Goal: Task Accomplishment & Management: Use online tool/utility

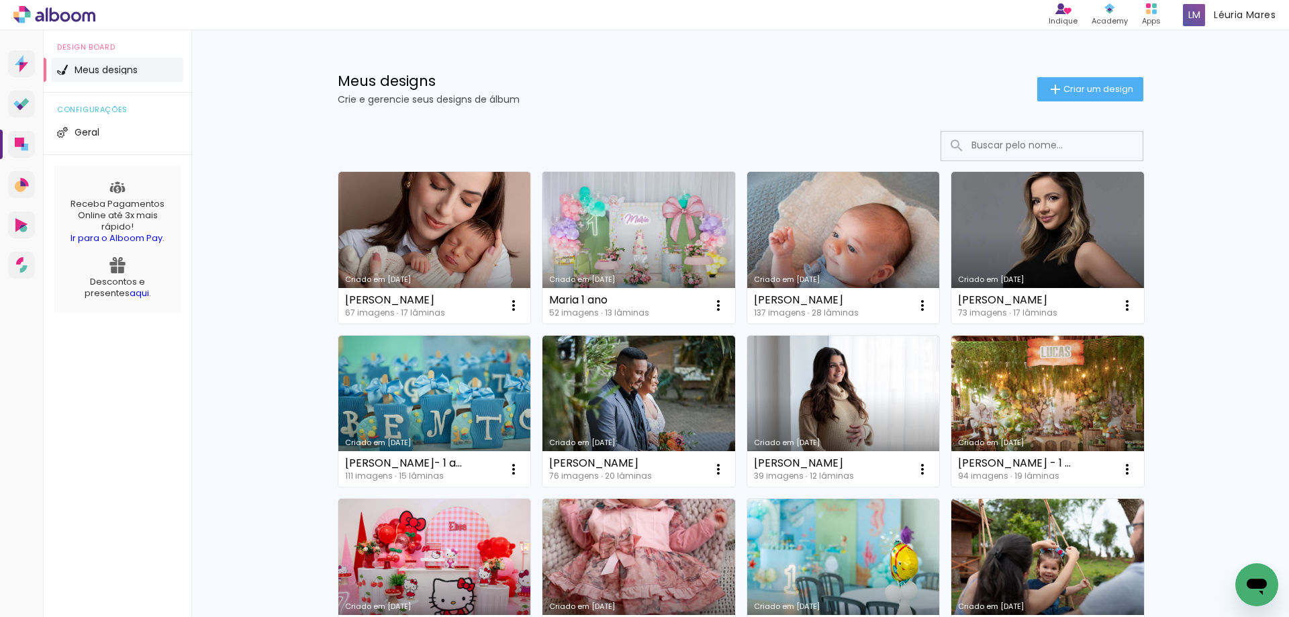
click at [585, 256] on link "Criado em [DATE]" at bounding box center [638, 248] width 193 height 152
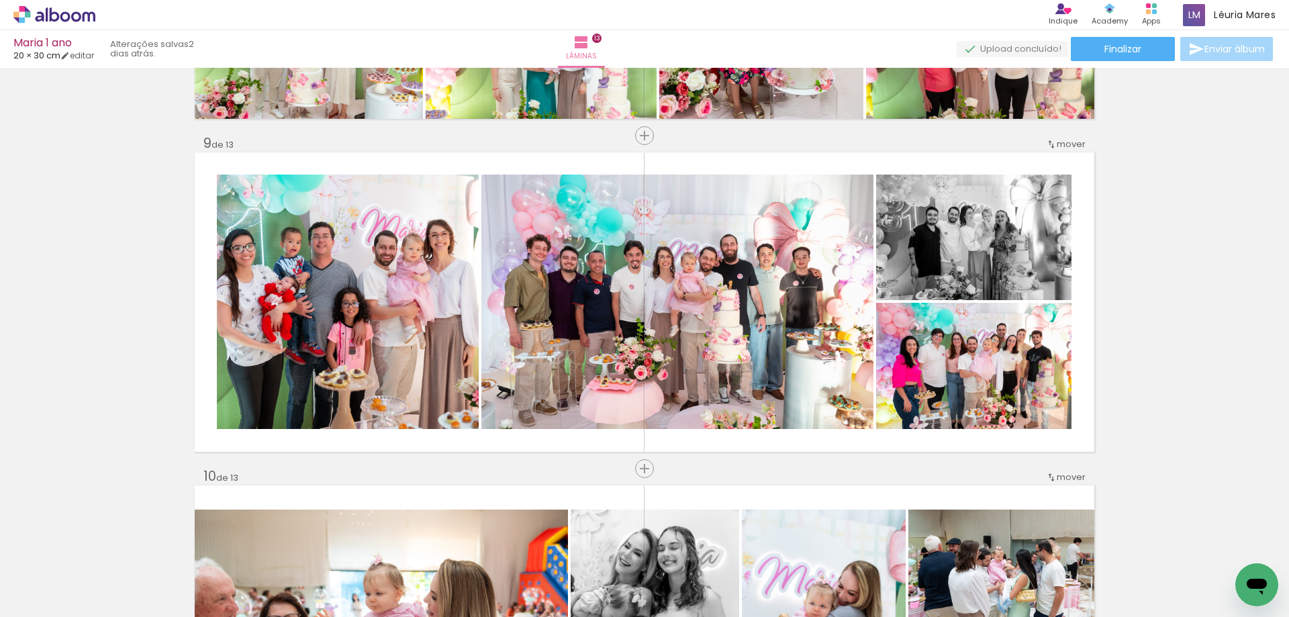
scroll to position [2484, 0]
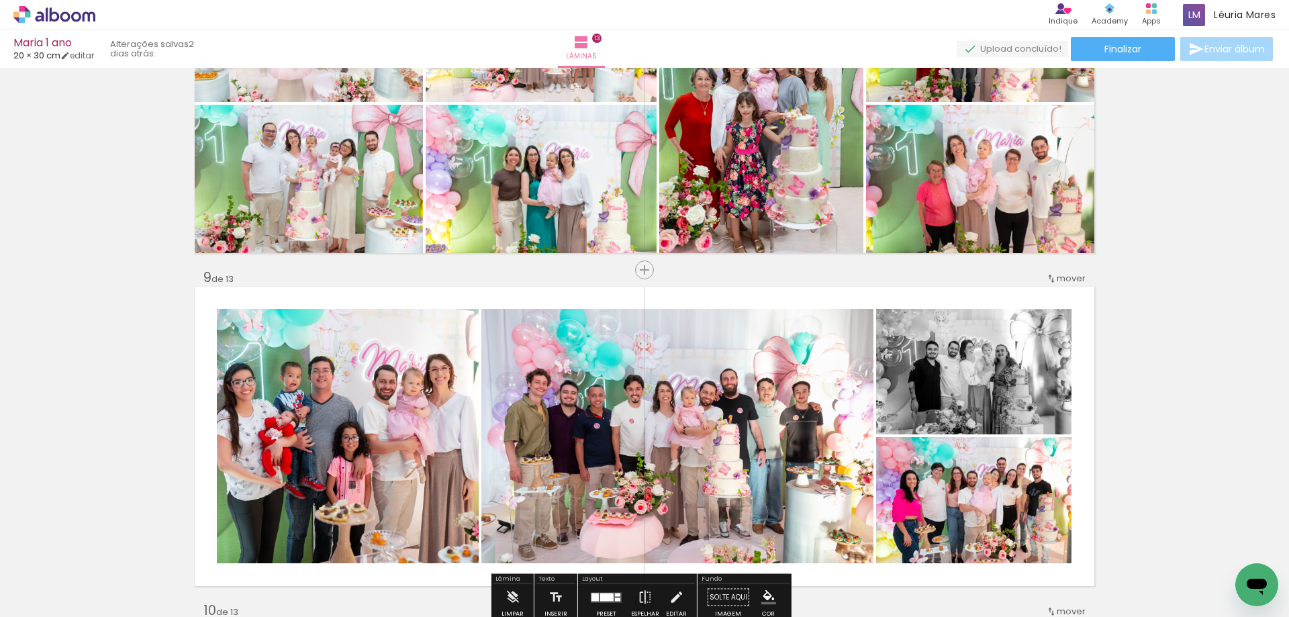
click at [0, 0] on slot "P&B" at bounding box center [0, 0] width 0 height 0
click at [983, 332] on paper-button "P&B" at bounding box center [987, 323] width 20 height 20
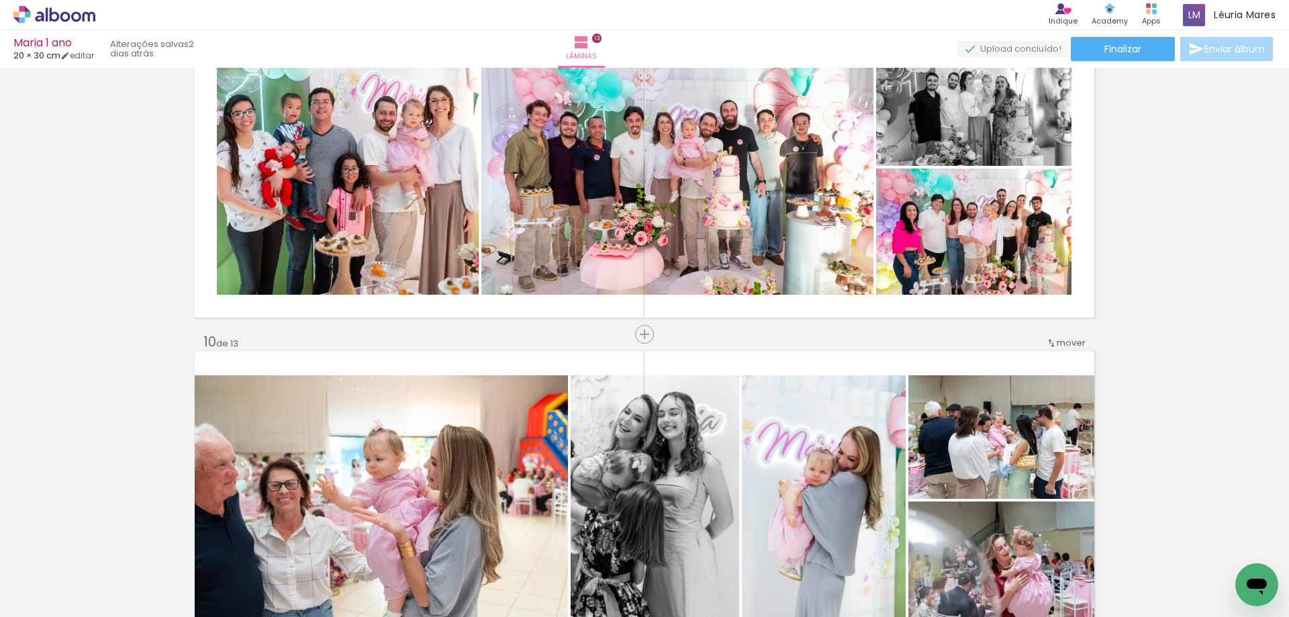
scroll to position [3021, 0]
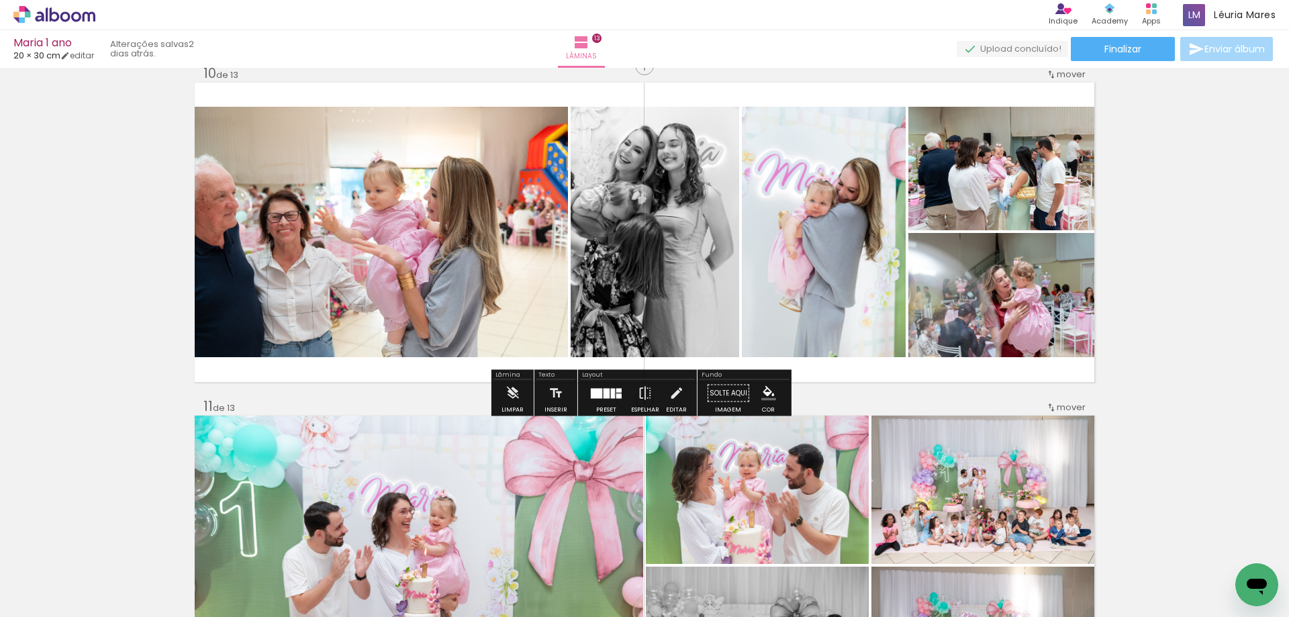
click at [0, 0] on slot "P&B" at bounding box center [0, 0] width 0 height 0
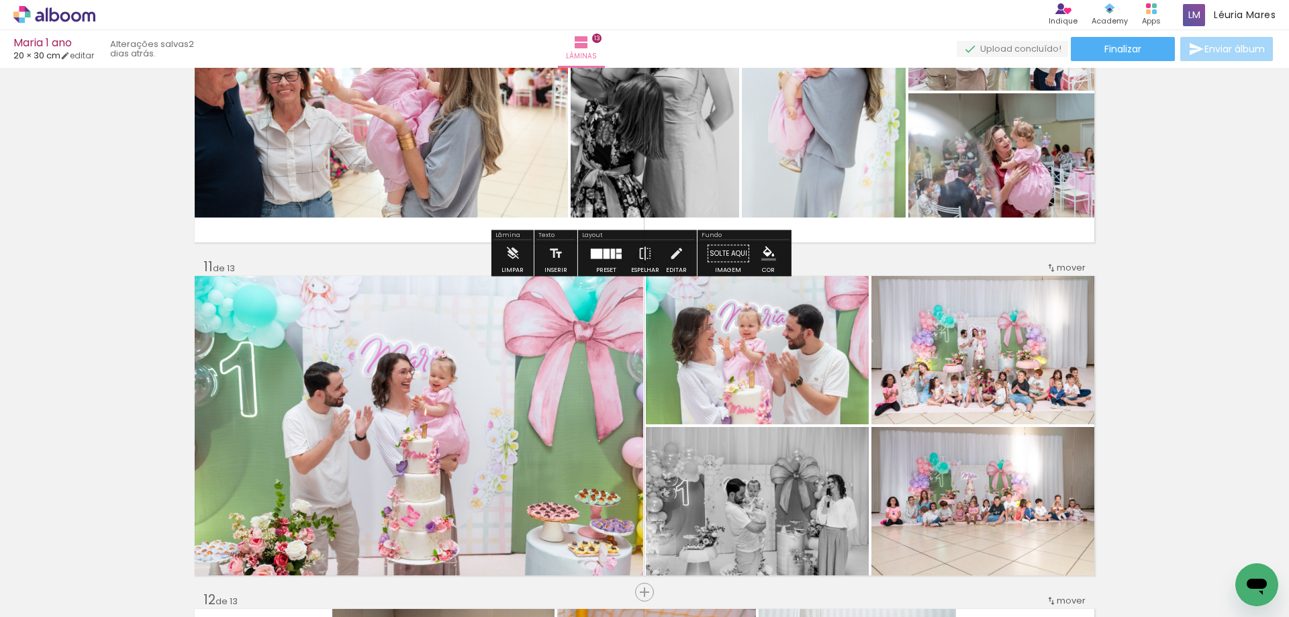
scroll to position [3356, 0]
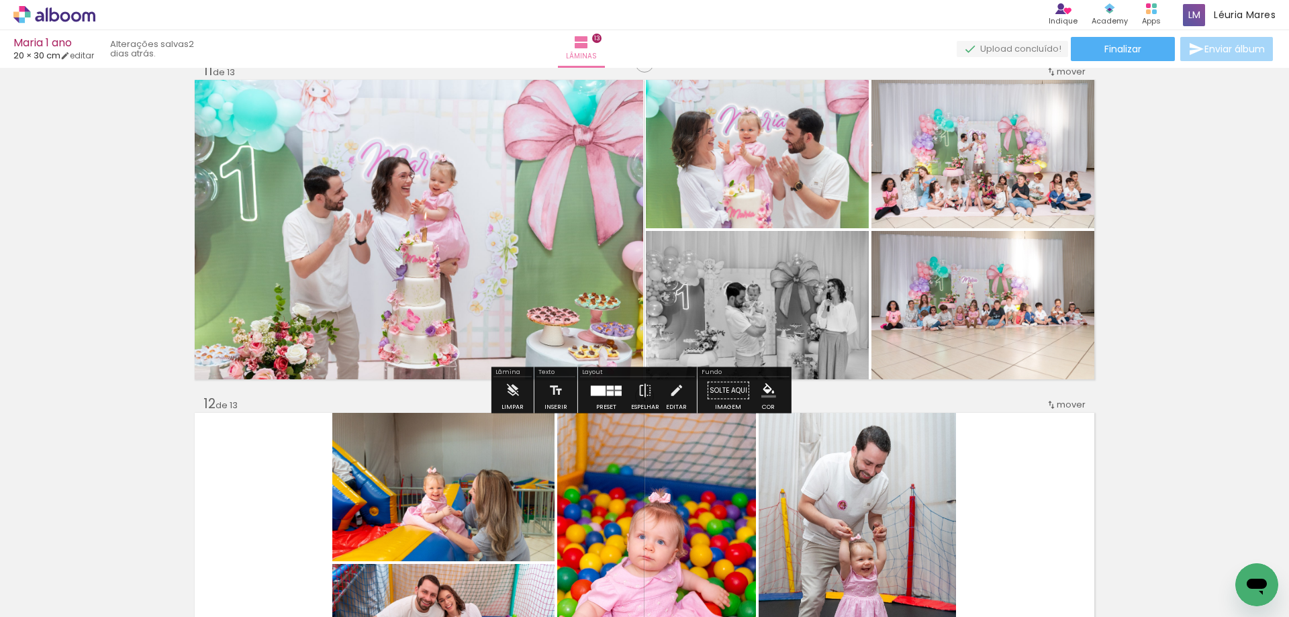
click at [0, 0] on slot "P&B" at bounding box center [0, 0] width 0 height 0
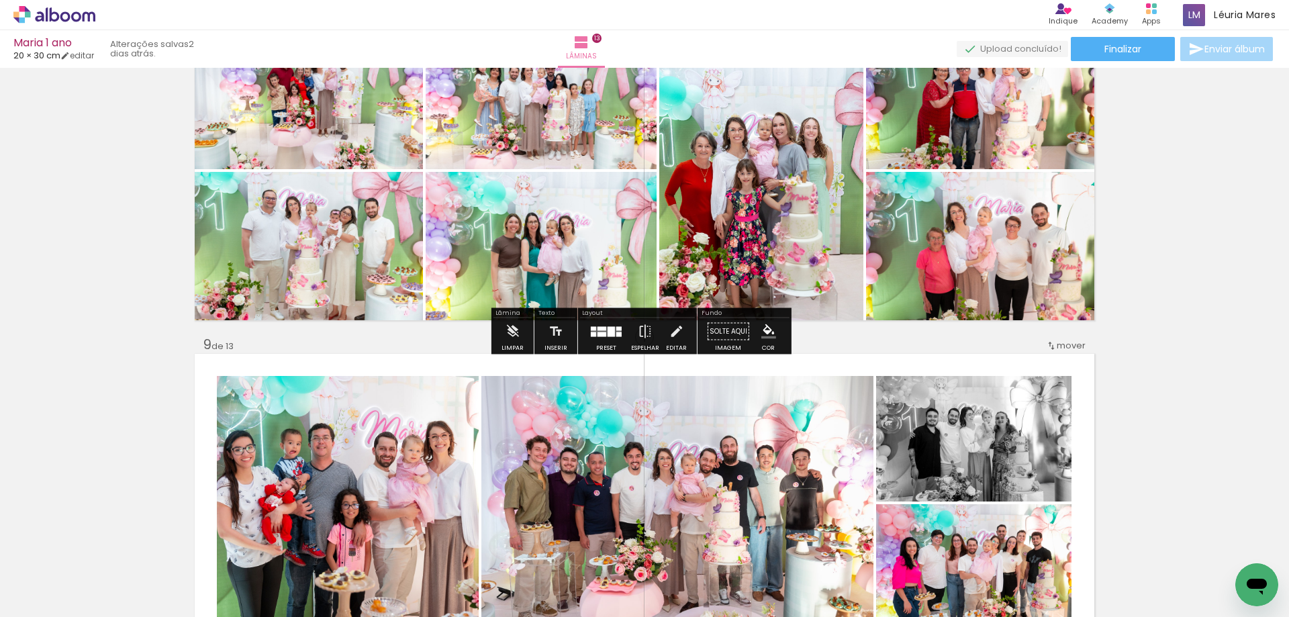
scroll to position [2081, 0]
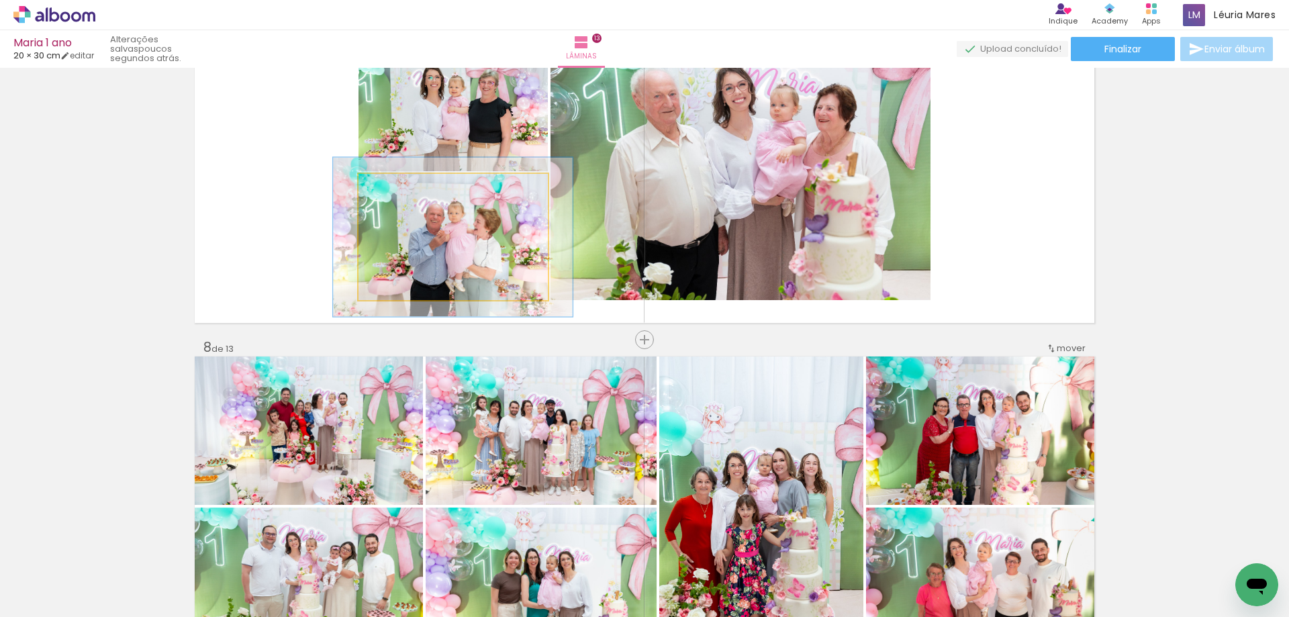
drag, startPoint x: 391, startPoint y: 189, endPoint x: 402, endPoint y: 188, distance: 11.5
type paper-slider "126"
click at [402, 188] on div at bounding box center [401, 187] width 21 height 21
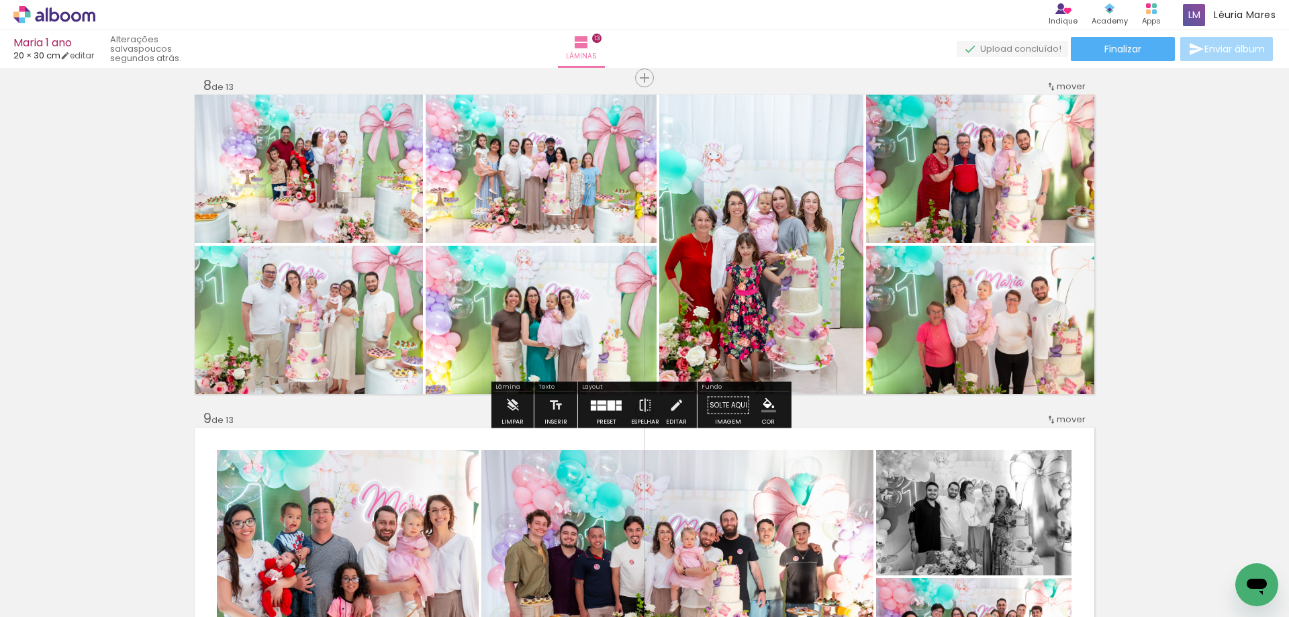
scroll to position [2349, 0]
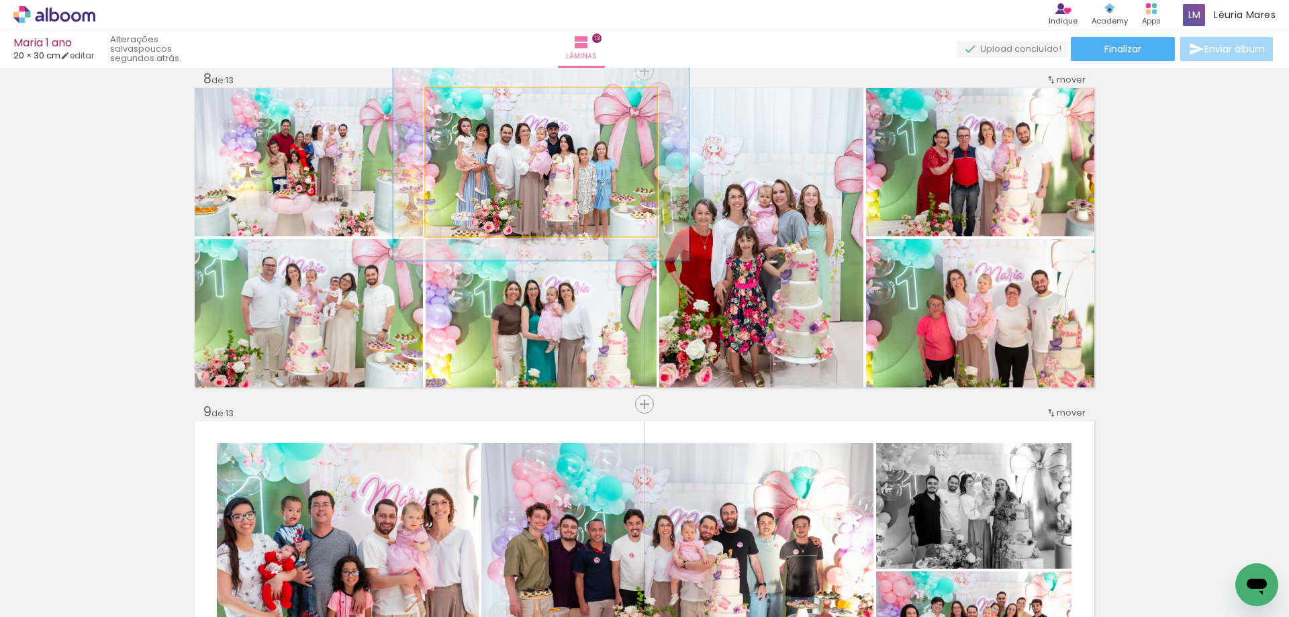
drag, startPoint x: 462, startPoint y: 99, endPoint x: 476, endPoint y: 99, distance: 13.4
type paper-slider "128"
click at [476, 99] on div at bounding box center [470, 101] width 21 height 21
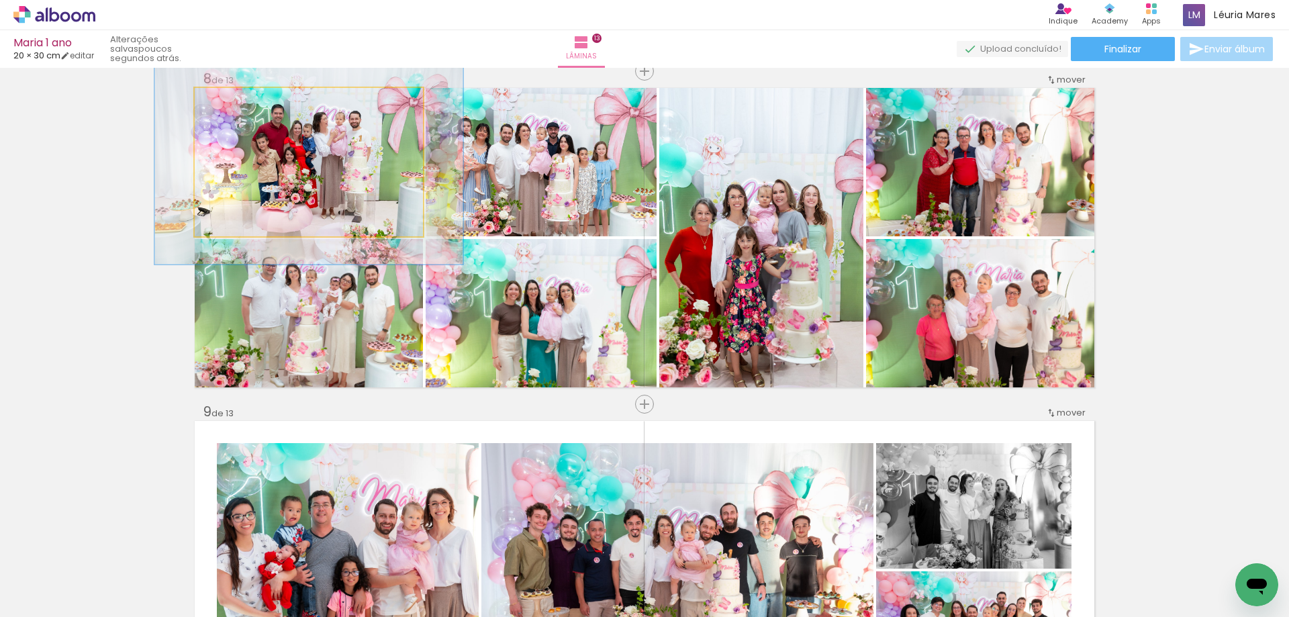
type paper-slider "135"
click at [242, 100] on div at bounding box center [252, 101] width 52 height 21
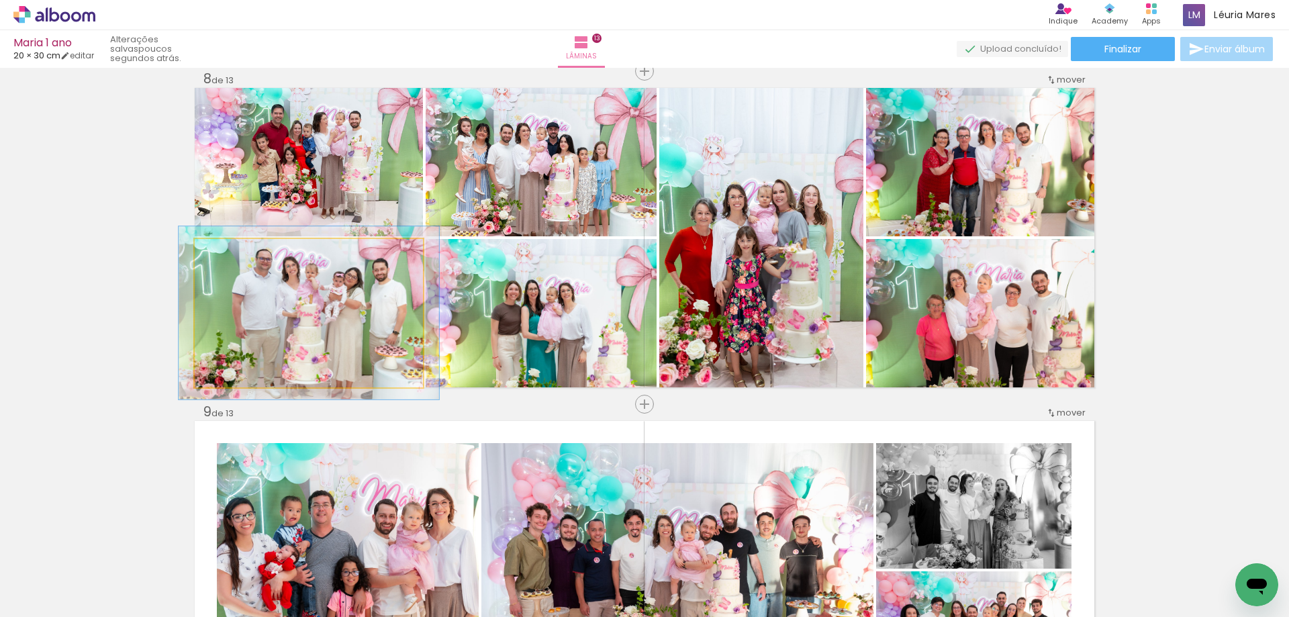
drag, startPoint x: 224, startPoint y: 252, endPoint x: 234, endPoint y: 252, distance: 9.4
type paper-slider "120"
click at [234, 252] on div at bounding box center [233, 253] width 12 height 12
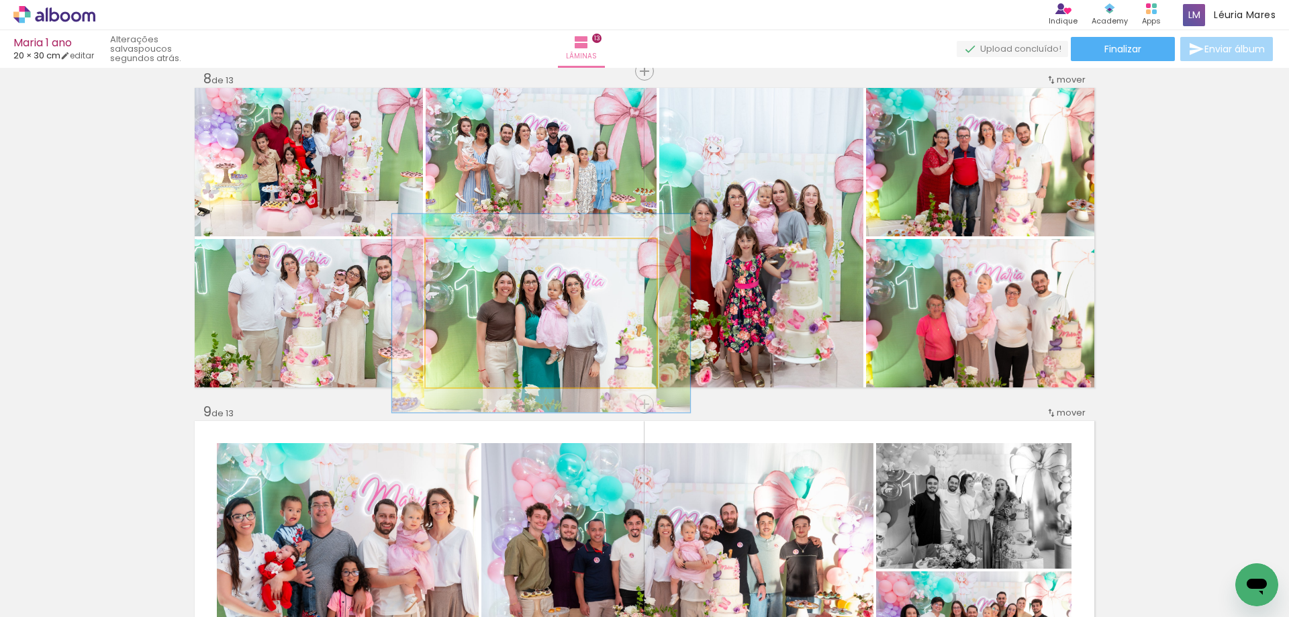
drag, startPoint x: 450, startPoint y: 252, endPoint x: 464, endPoint y: 252, distance: 13.4
type paper-slider "129"
click at [465, 252] on div at bounding box center [471, 253] width 12 height 12
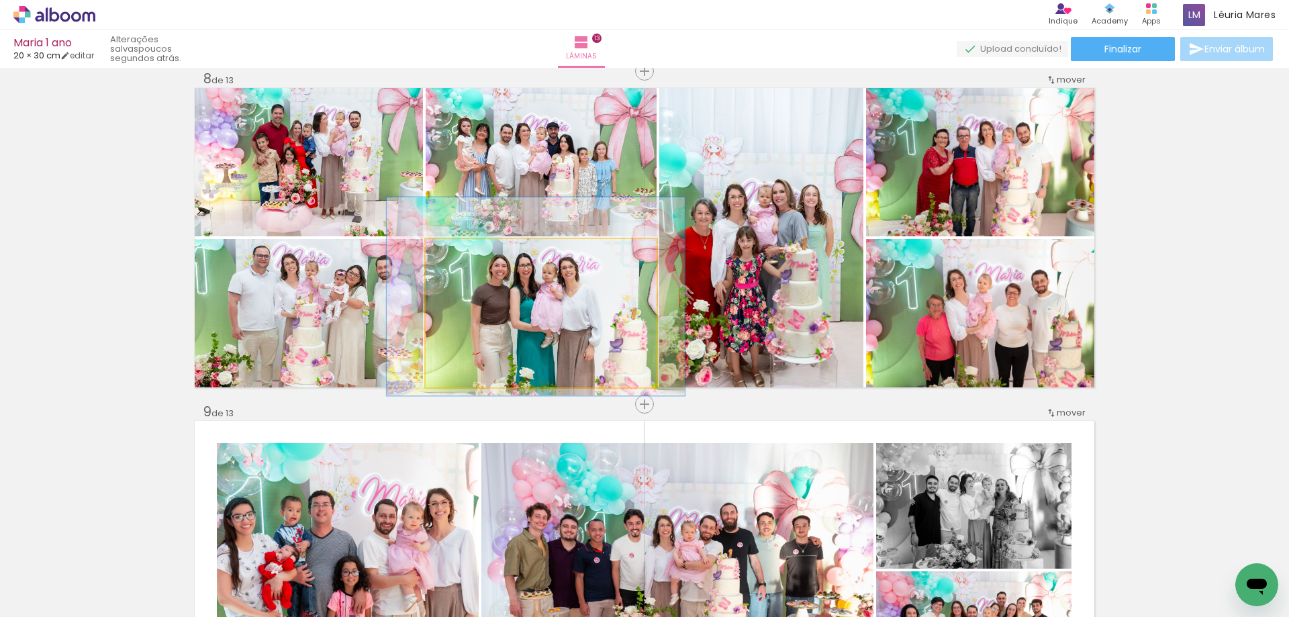
drag, startPoint x: 526, startPoint y: 312, endPoint x: 522, endPoint y: 299, distance: 13.4
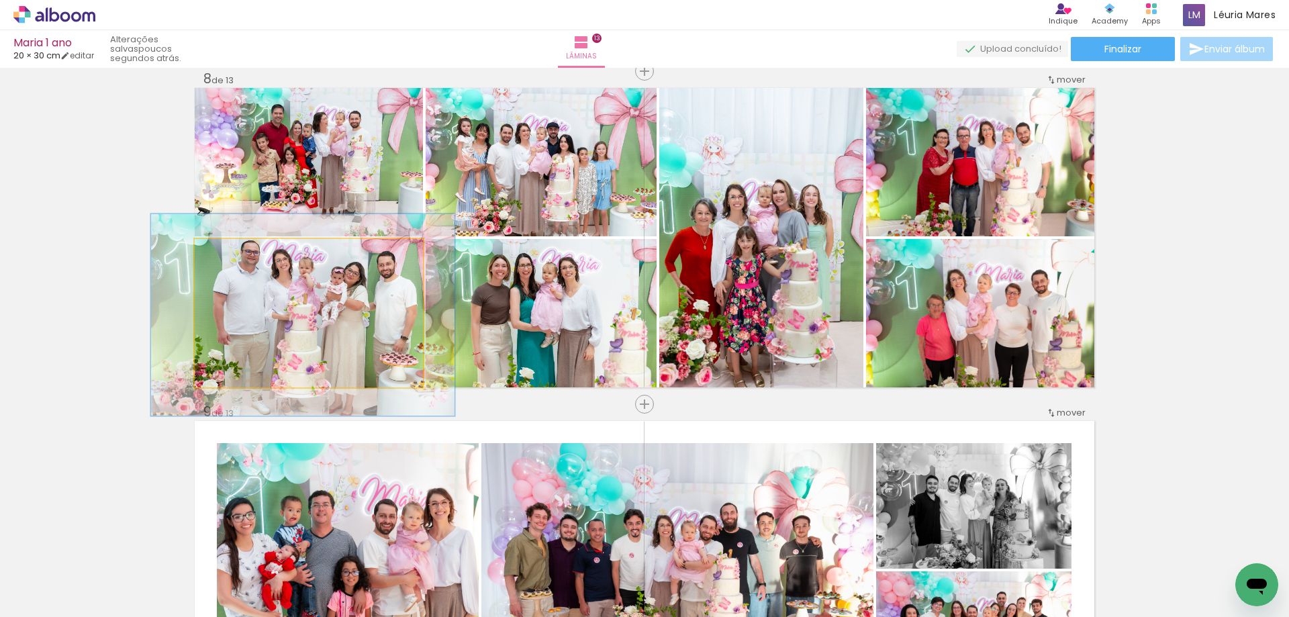
type paper-slider "133"
click at [240, 251] on div at bounding box center [244, 253] width 12 height 12
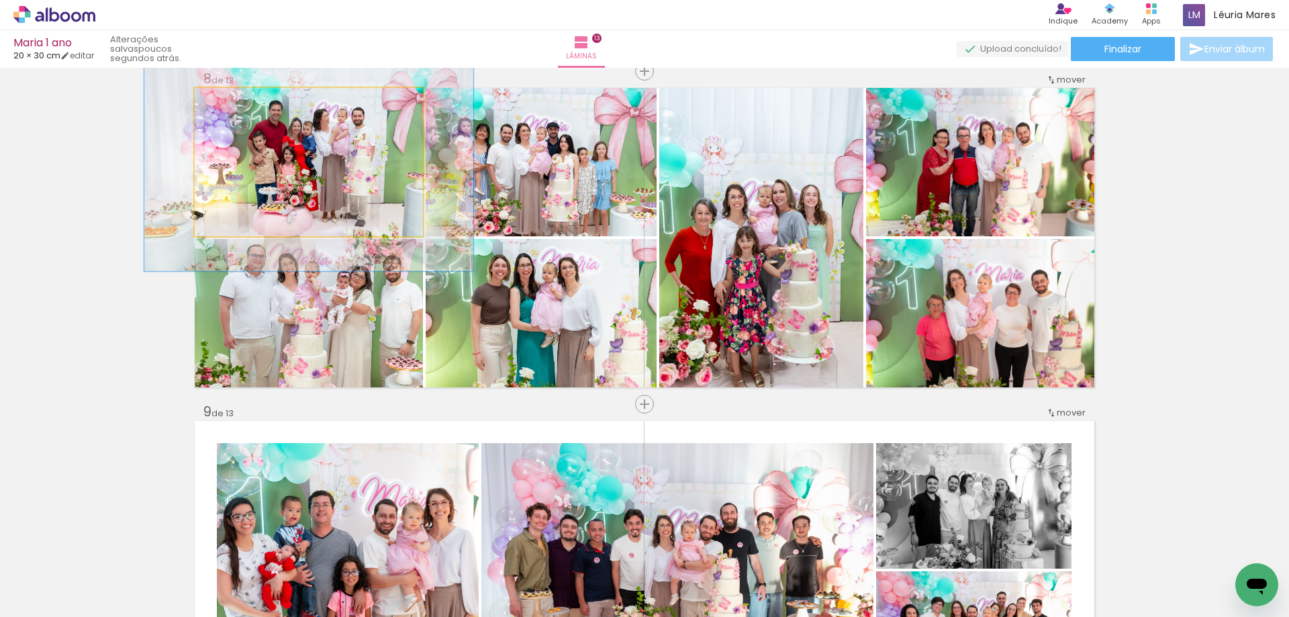
type paper-slider "144"
click at [244, 102] on div at bounding box center [249, 102] width 12 height 12
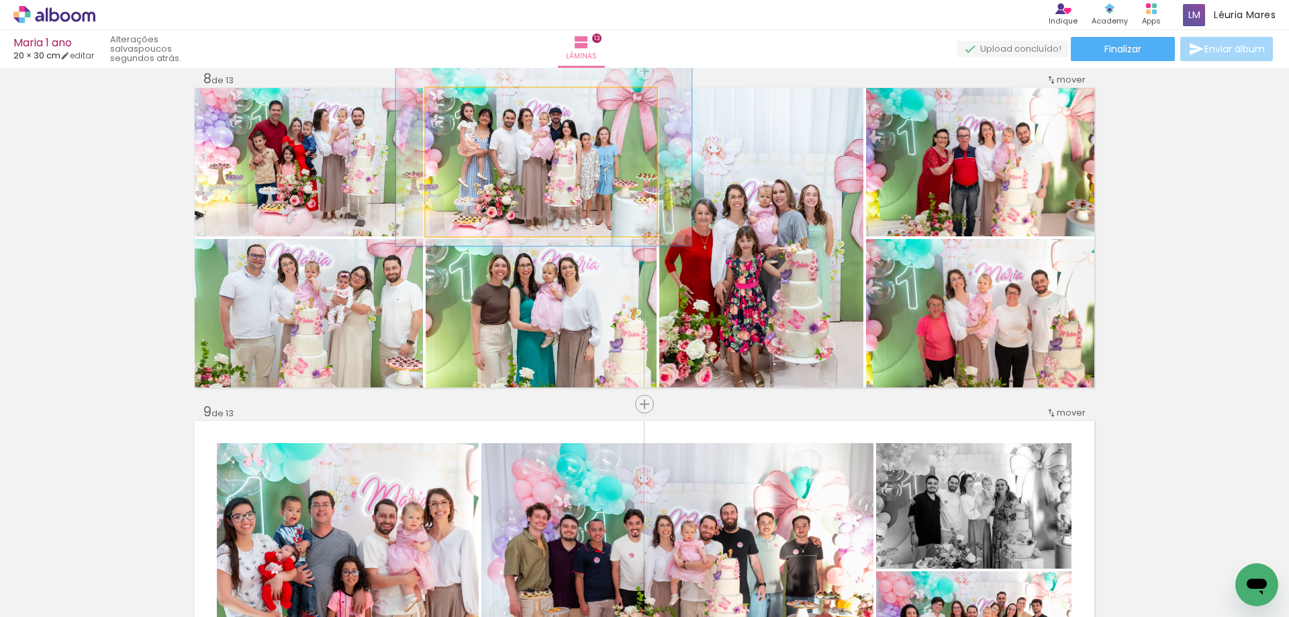
drag, startPoint x: 573, startPoint y: 148, endPoint x: 575, endPoint y: 133, distance: 14.9
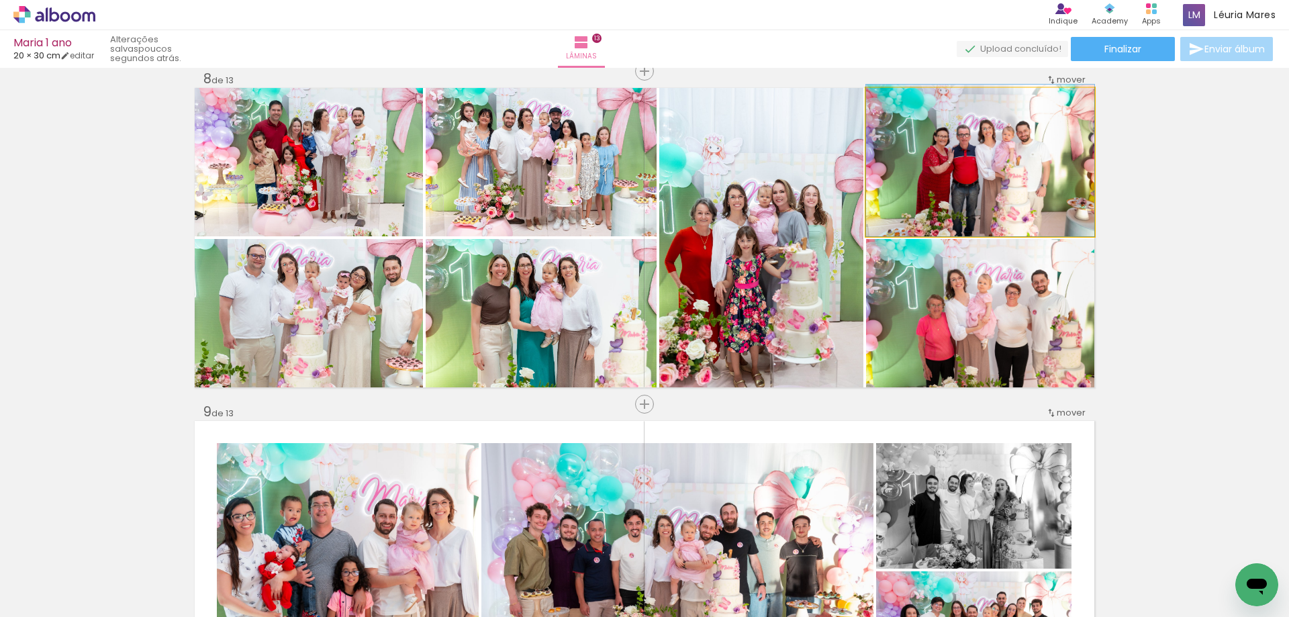
drag, startPoint x: 1036, startPoint y: 200, endPoint x: 1022, endPoint y: 166, distance: 37.3
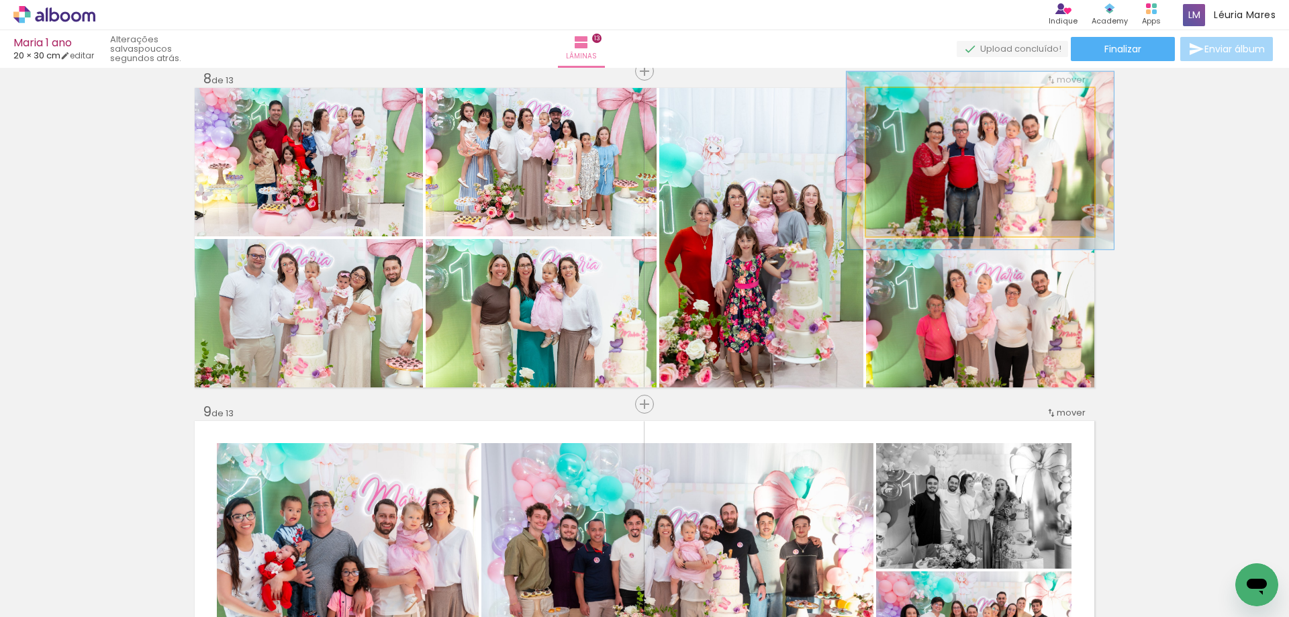
drag, startPoint x: 899, startPoint y: 102, endPoint x: 907, endPoint y: 107, distance: 8.8
type paper-slider "119"
click at [906, 101] on div at bounding box center [905, 101] width 21 height 21
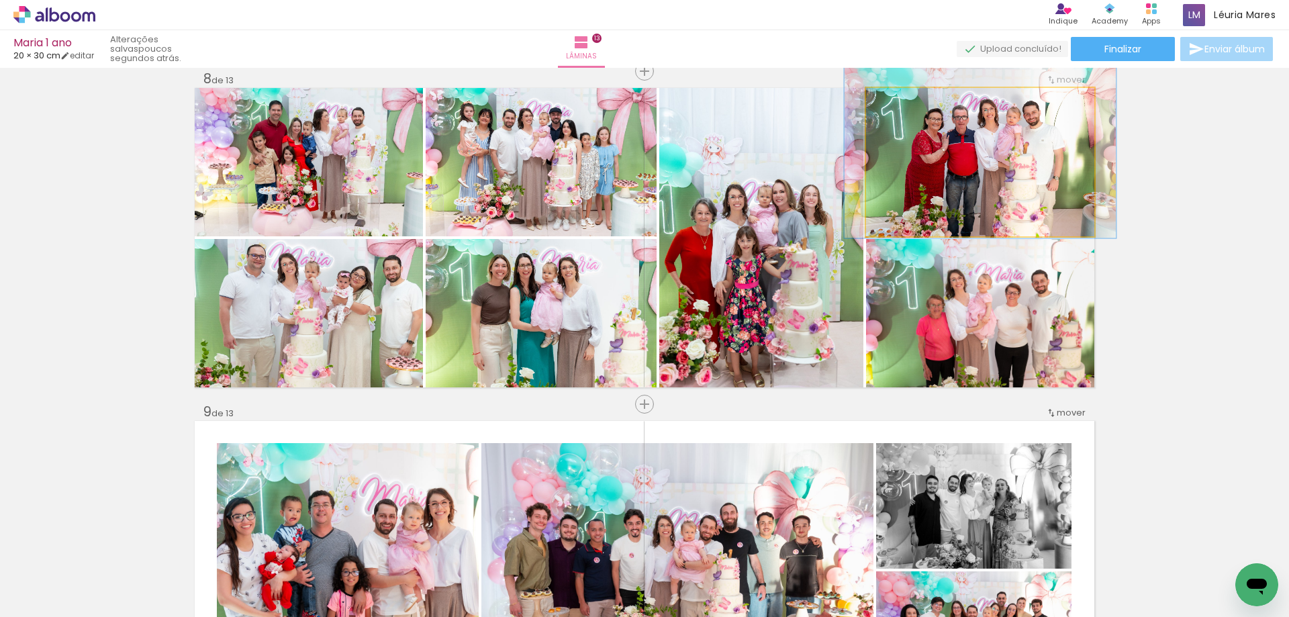
drag, startPoint x: 948, startPoint y: 177, endPoint x: 948, endPoint y: 164, distance: 12.8
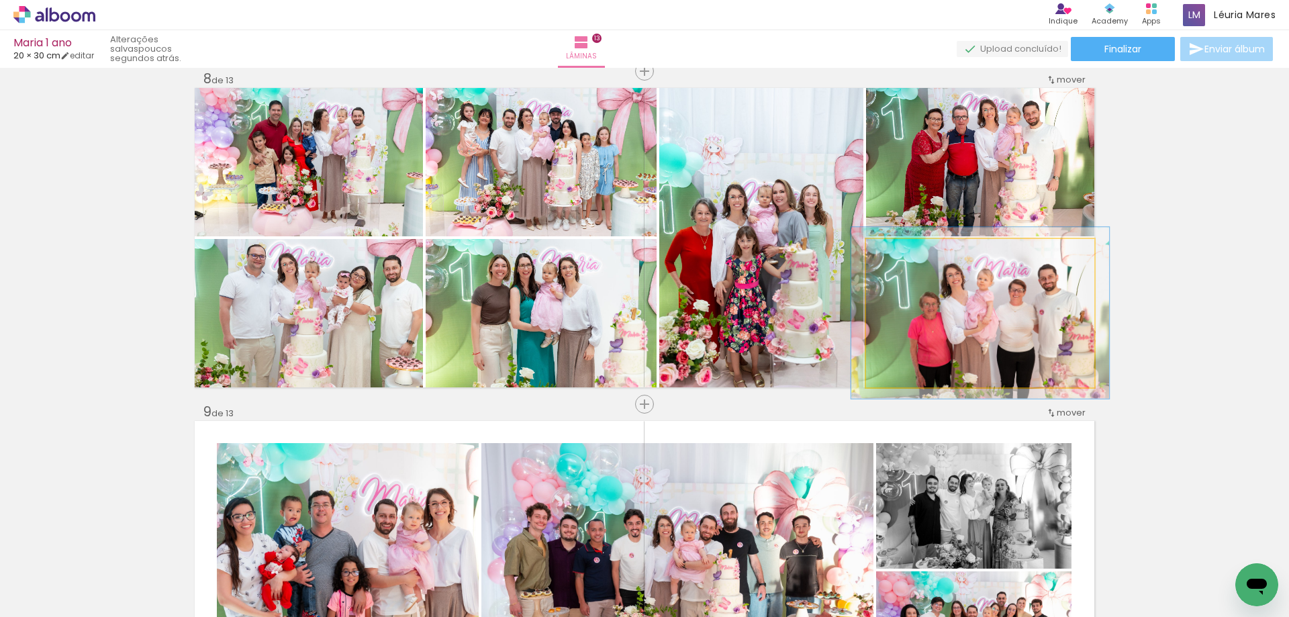
drag, startPoint x: 889, startPoint y: 249, endPoint x: 897, endPoint y: 248, distance: 8.2
type paper-slider "117"
click at [897, 248] on div at bounding box center [903, 252] width 21 height 21
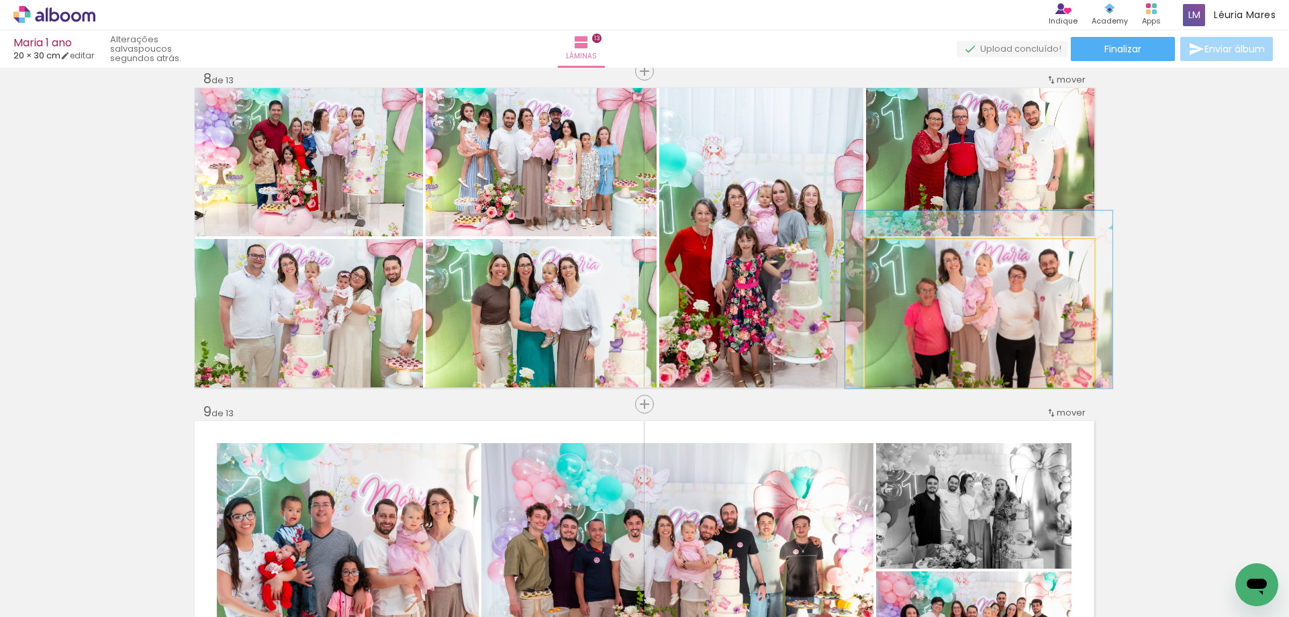
drag, startPoint x: 929, startPoint y: 315, endPoint x: 928, endPoint y: 302, distance: 13.5
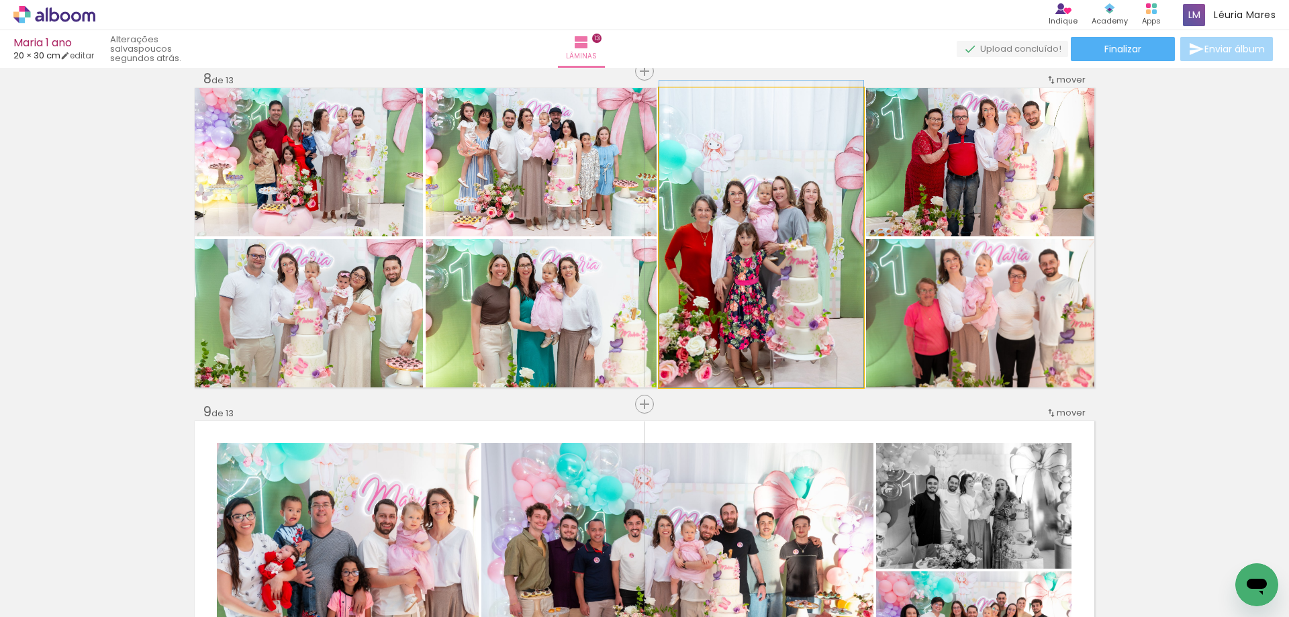
drag, startPoint x: 724, startPoint y: 161, endPoint x: 722, endPoint y: 133, distance: 28.3
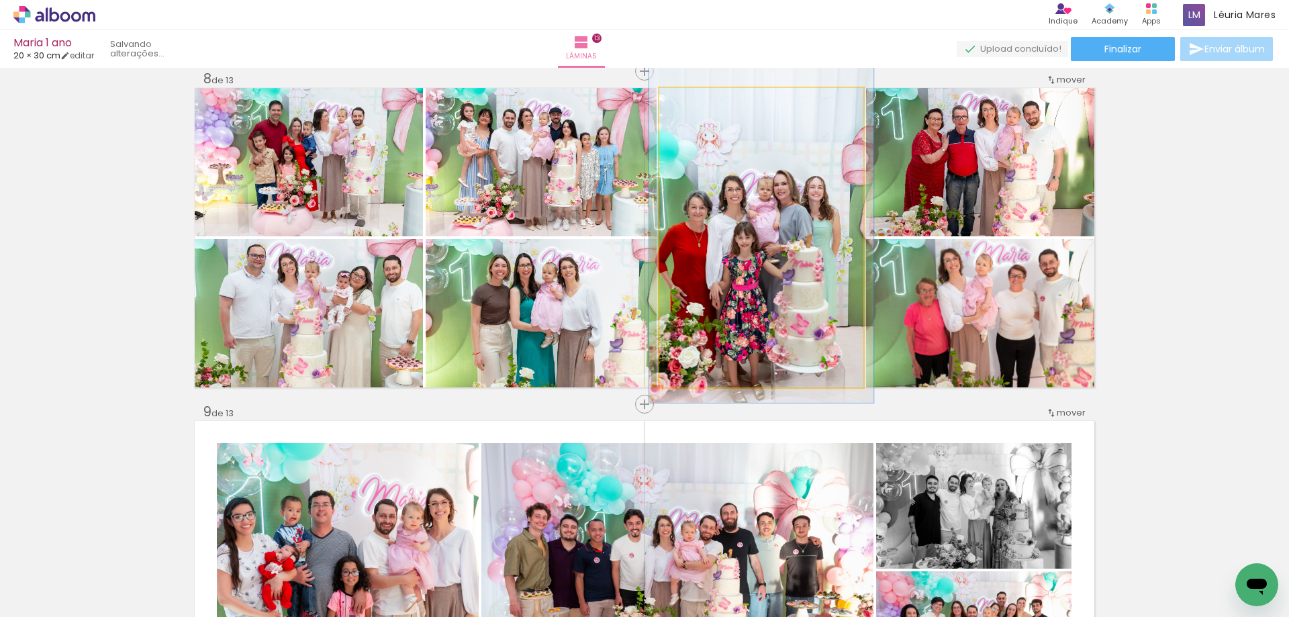
type paper-slider "110"
click at [699, 100] on div at bounding box center [695, 101] width 21 height 21
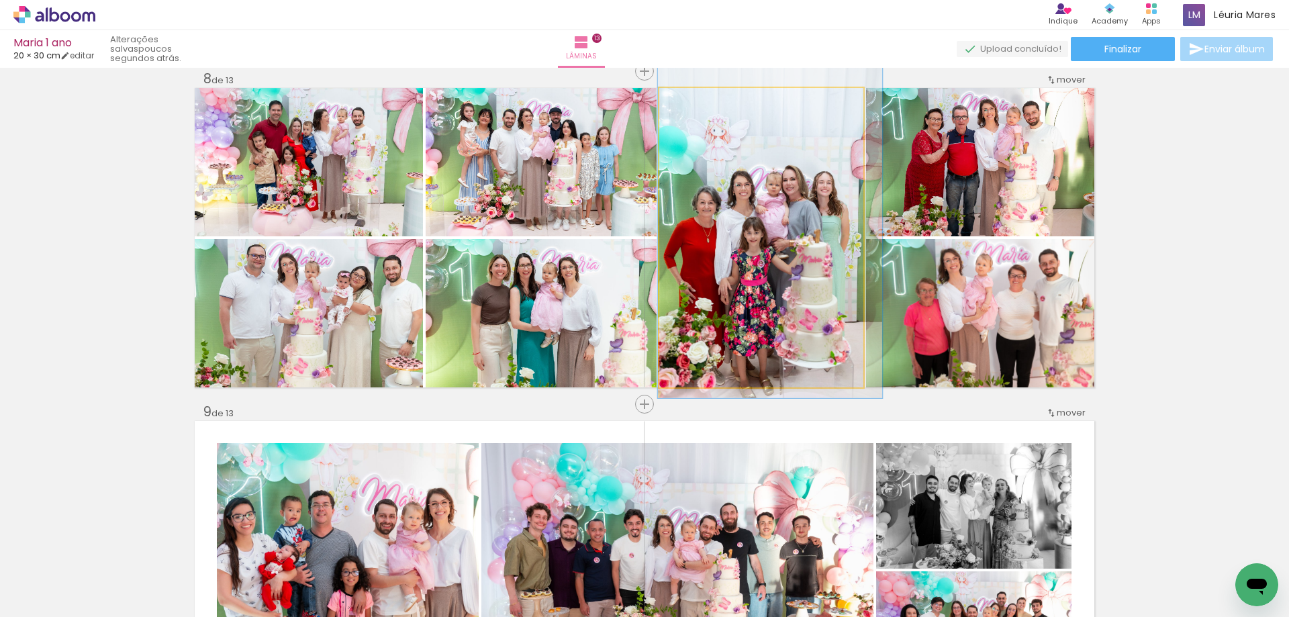
drag, startPoint x: 737, startPoint y: 175, endPoint x: 745, endPoint y: 170, distance: 9.0
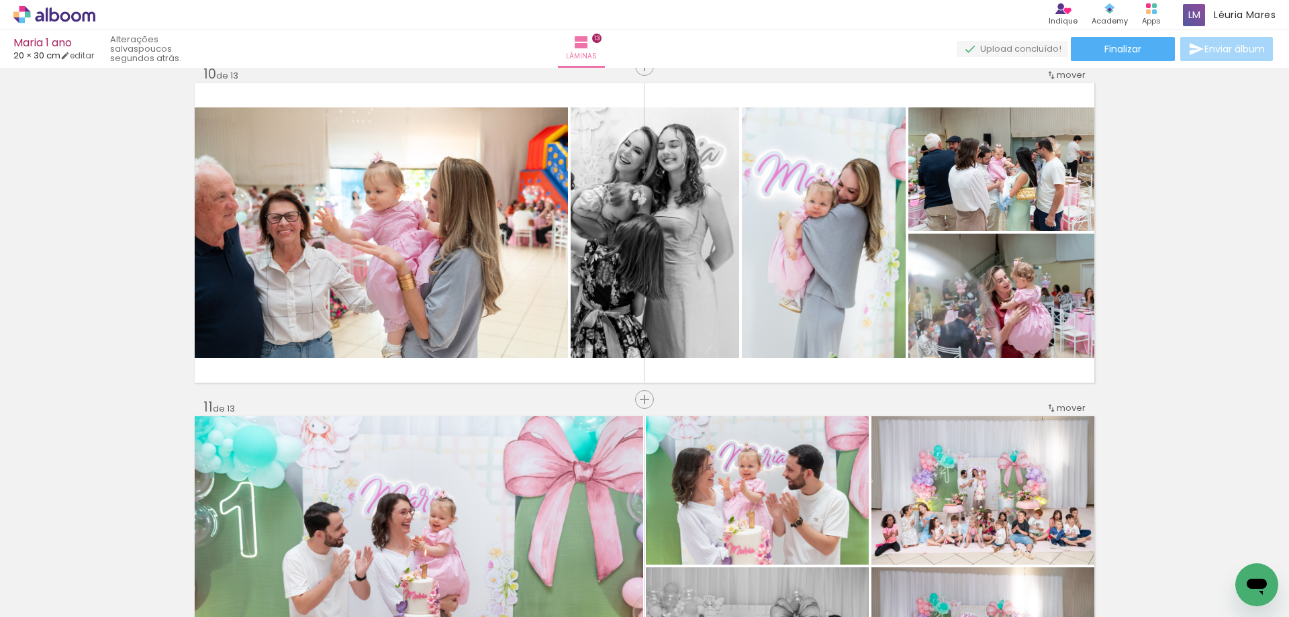
scroll to position [3222, 0]
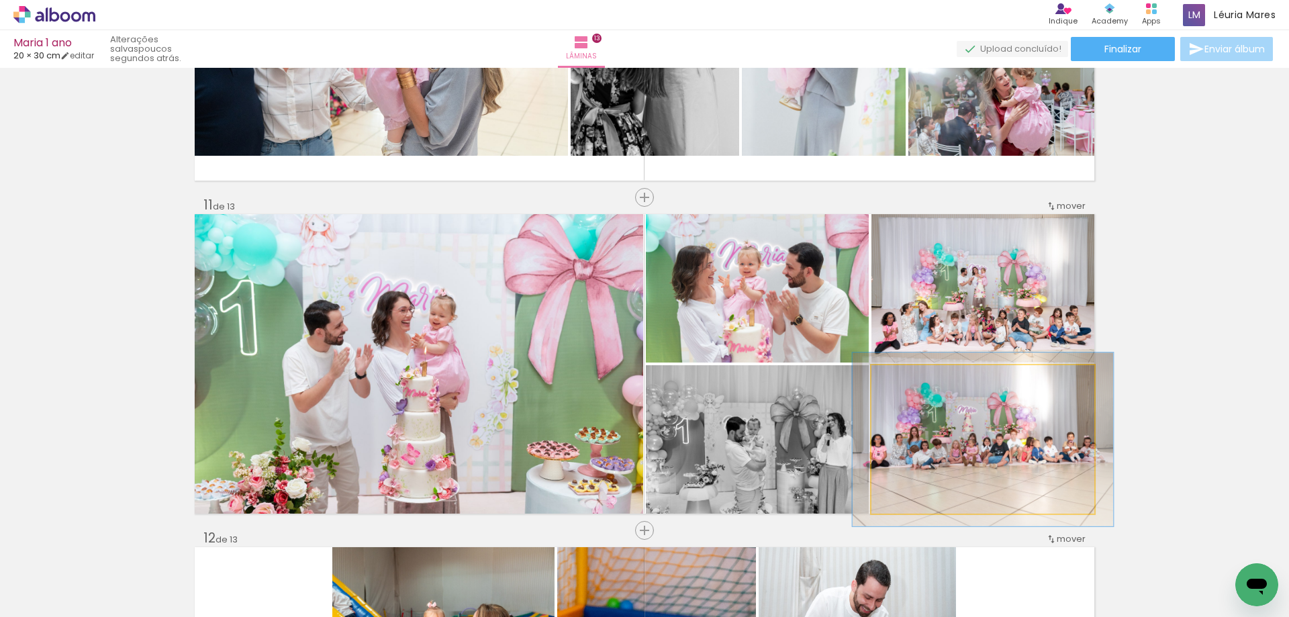
drag, startPoint x: 908, startPoint y: 383, endPoint x: 916, endPoint y: 381, distance: 8.3
click at [916, 381] on div at bounding box center [910, 379] width 21 height 21
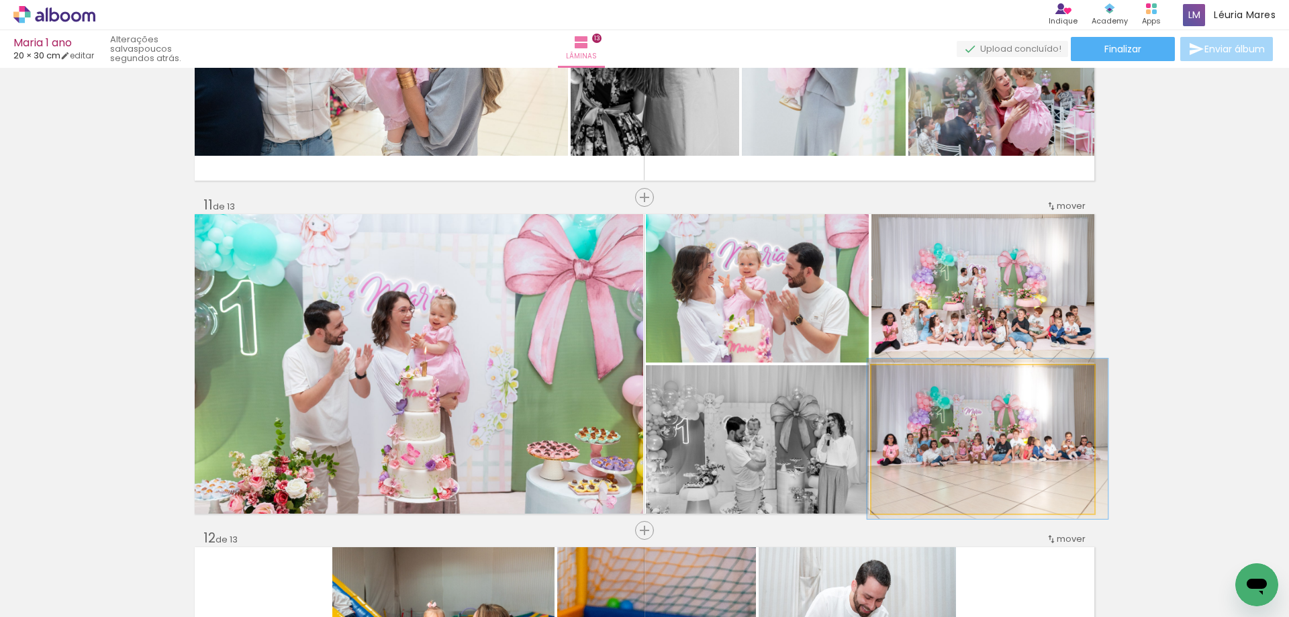
type paper-slider "103"
click at [896, 377] on div at bounding box center [906, 379] width 21 height 21
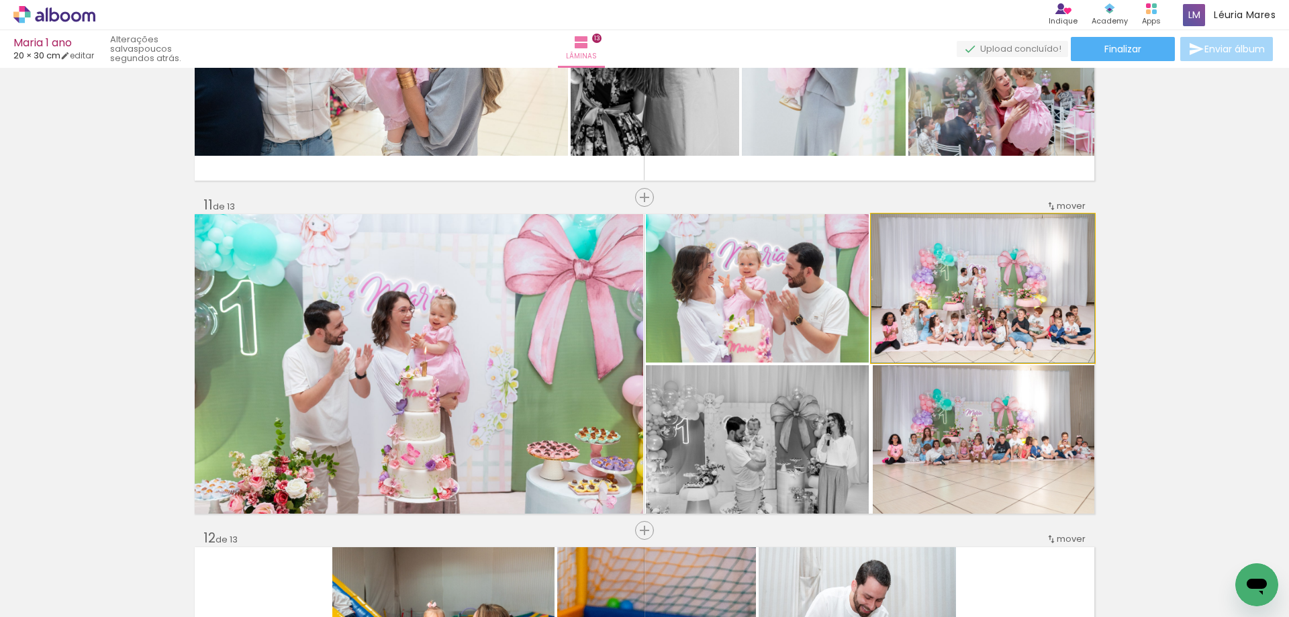
drag, startPoint x: 965, startPoint y: 295, endPoint x: 959, endPoint y: 293, distance: 6.8
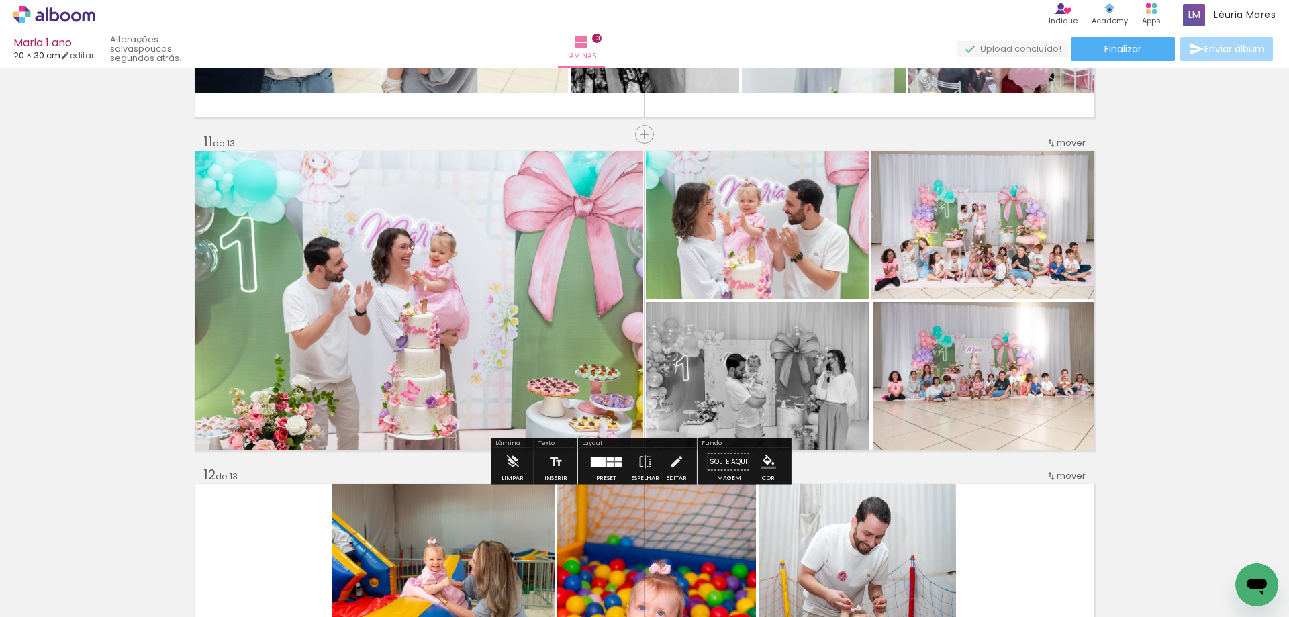
scroll to position [3356, 0]
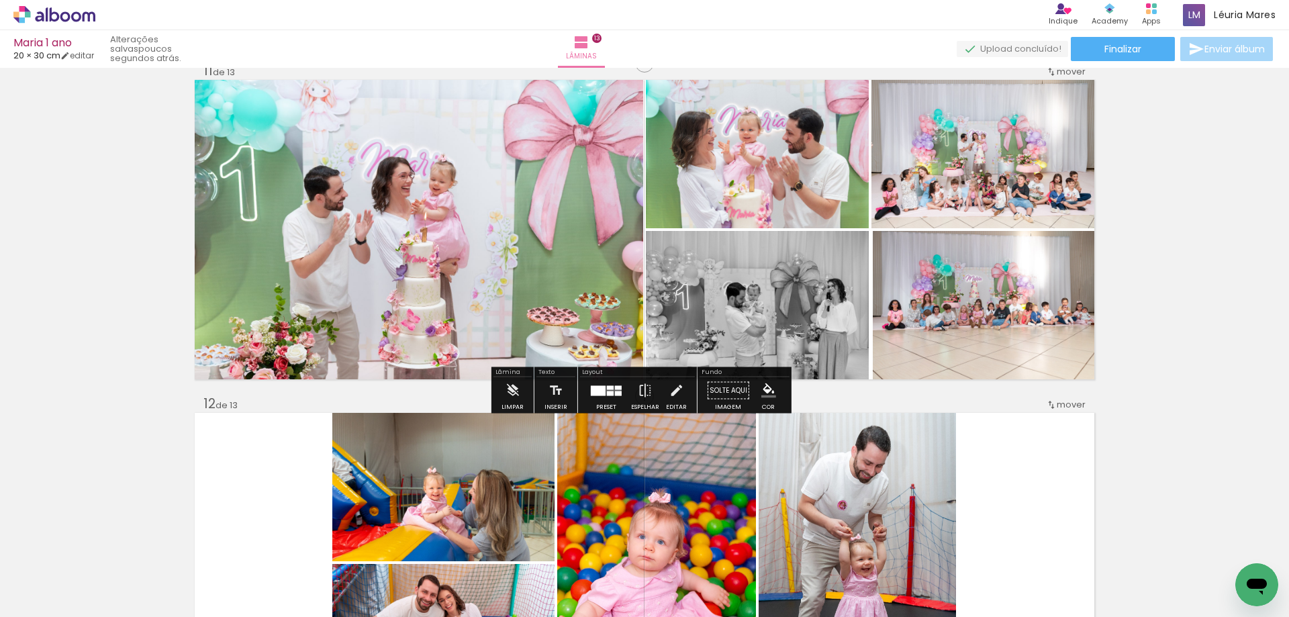
type paper-slider "124"
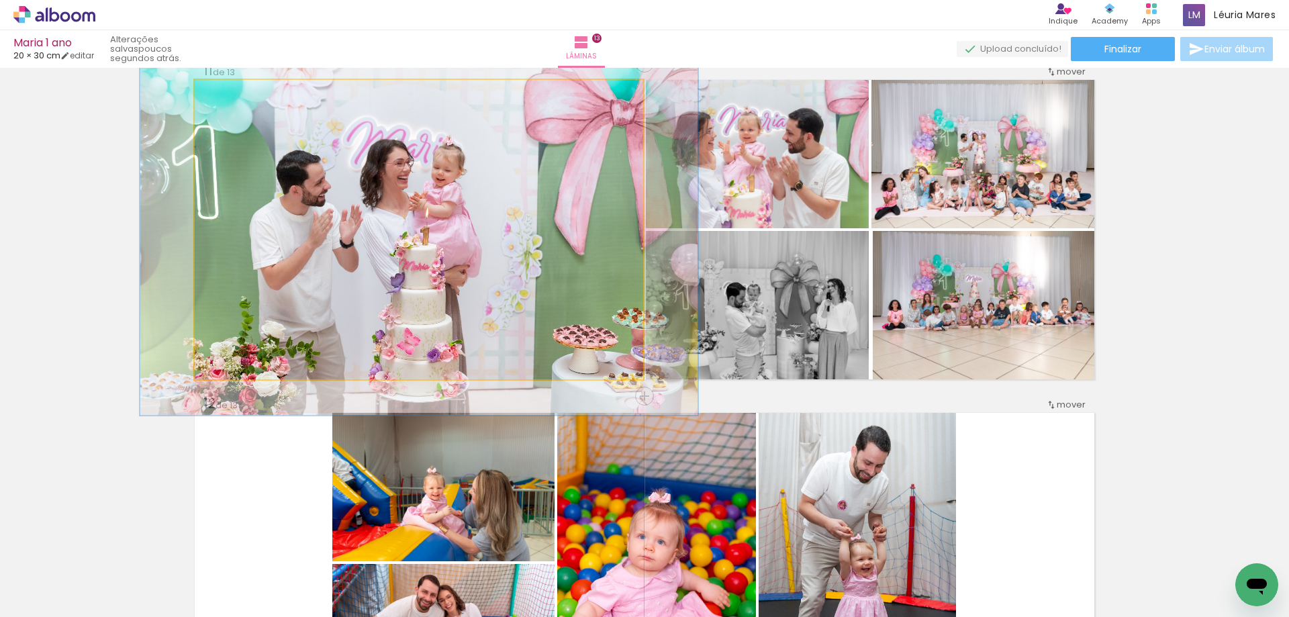
click at [240, 86] on div at bounding box center [252, 93] width 52 height 21
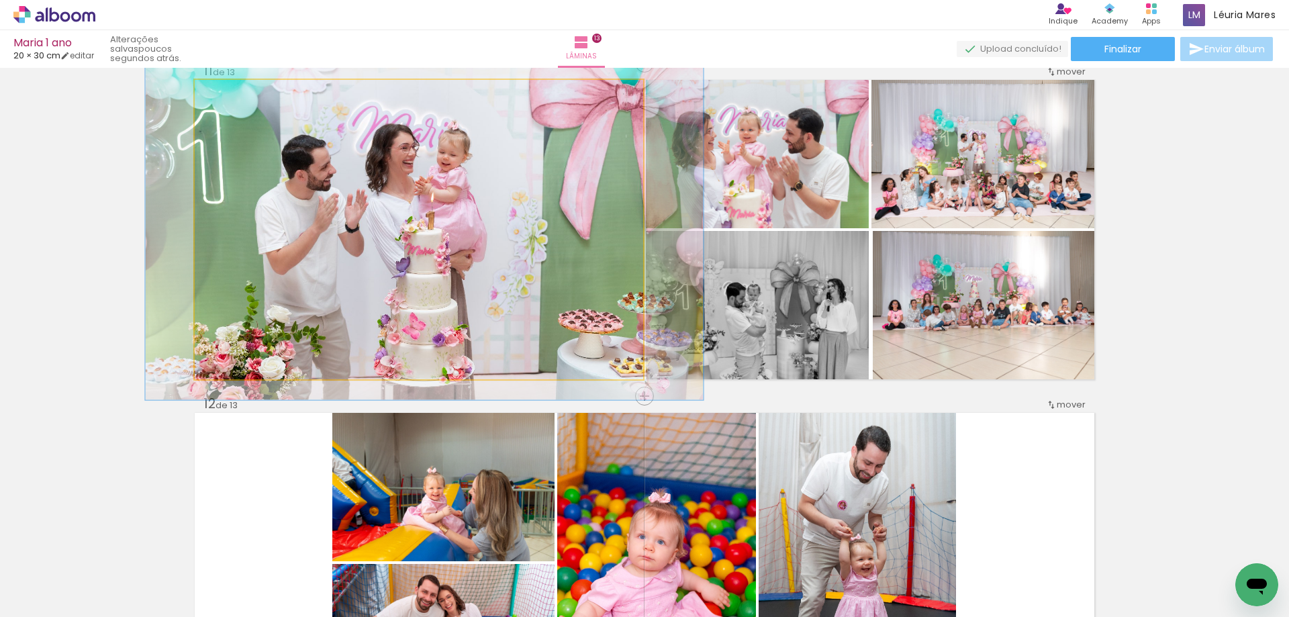
drag, startPoint x: 358, startPoint y: 173, endPoint x: 361, endPoint y: 161, distance: 11.7
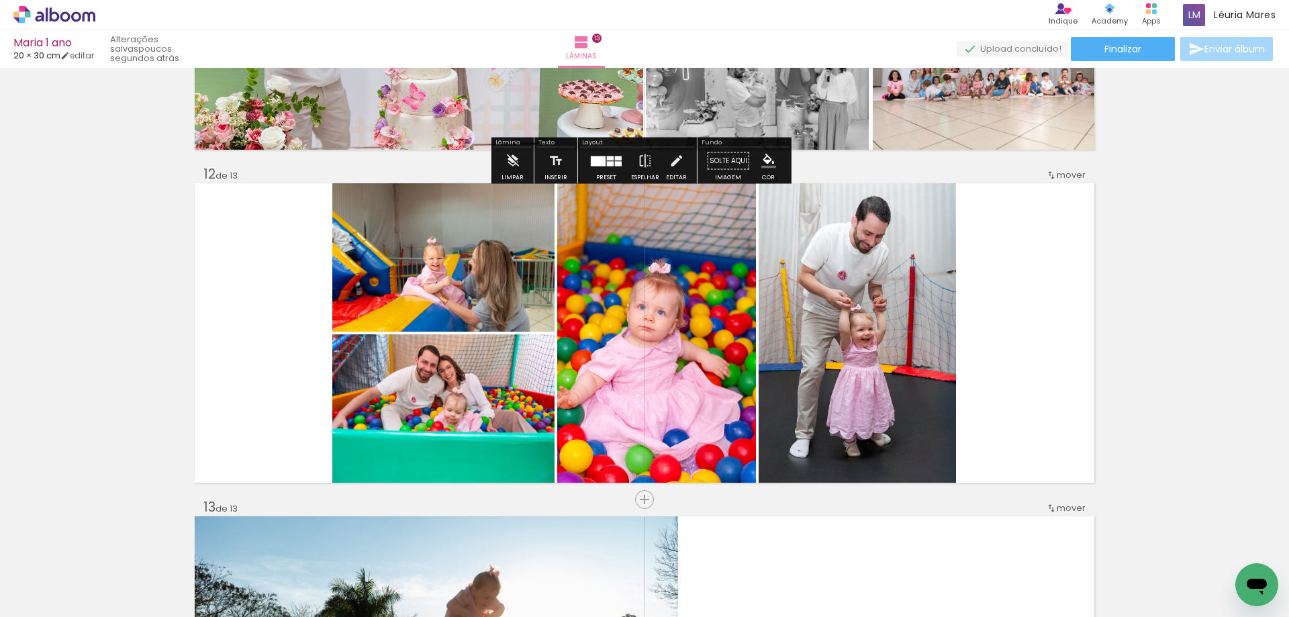
scroll to position [3625, 0]
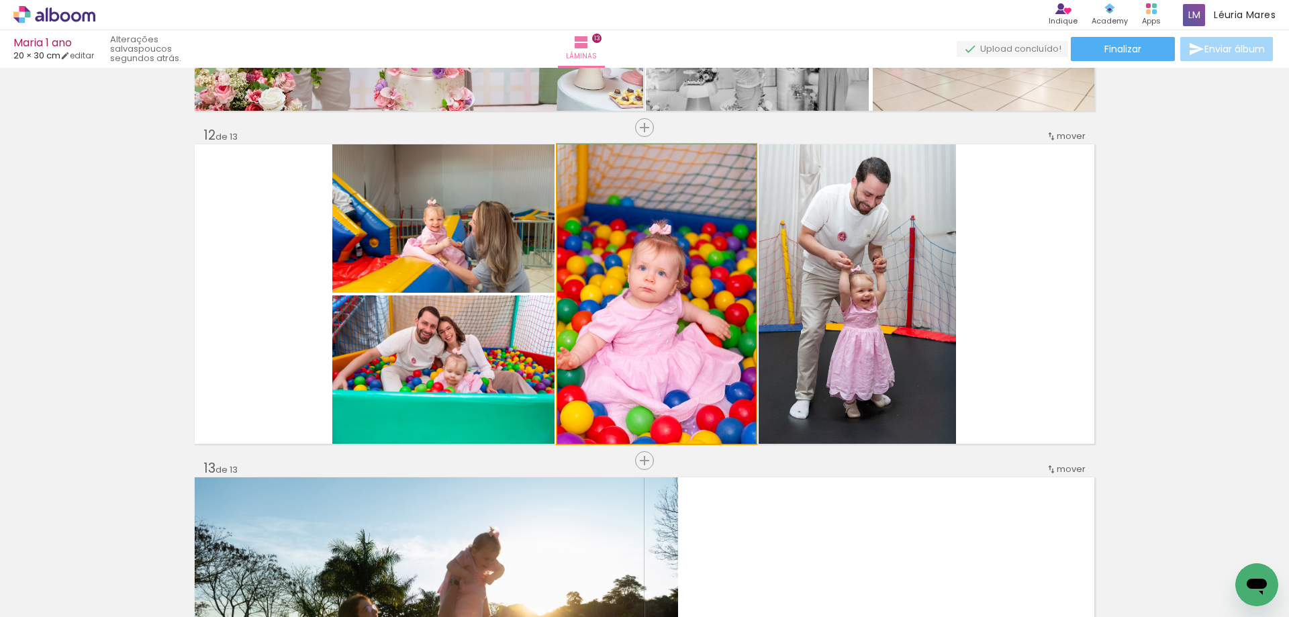
drag, startPoint x: 666, startPoint y: 341, endPoint x: 683, endPoint y: 338, distance: 17.0
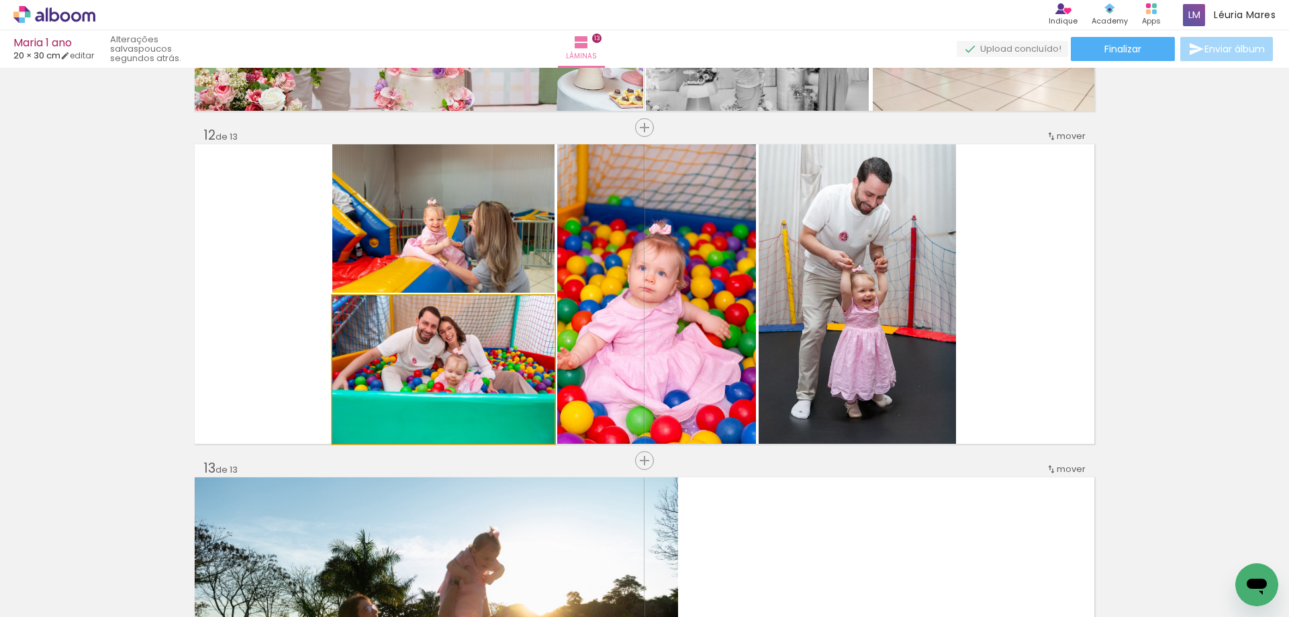
drag, startPoint x: 506, startPoint y: 362, endPoint x: 514, endPoint y: 360, distance: 7.7
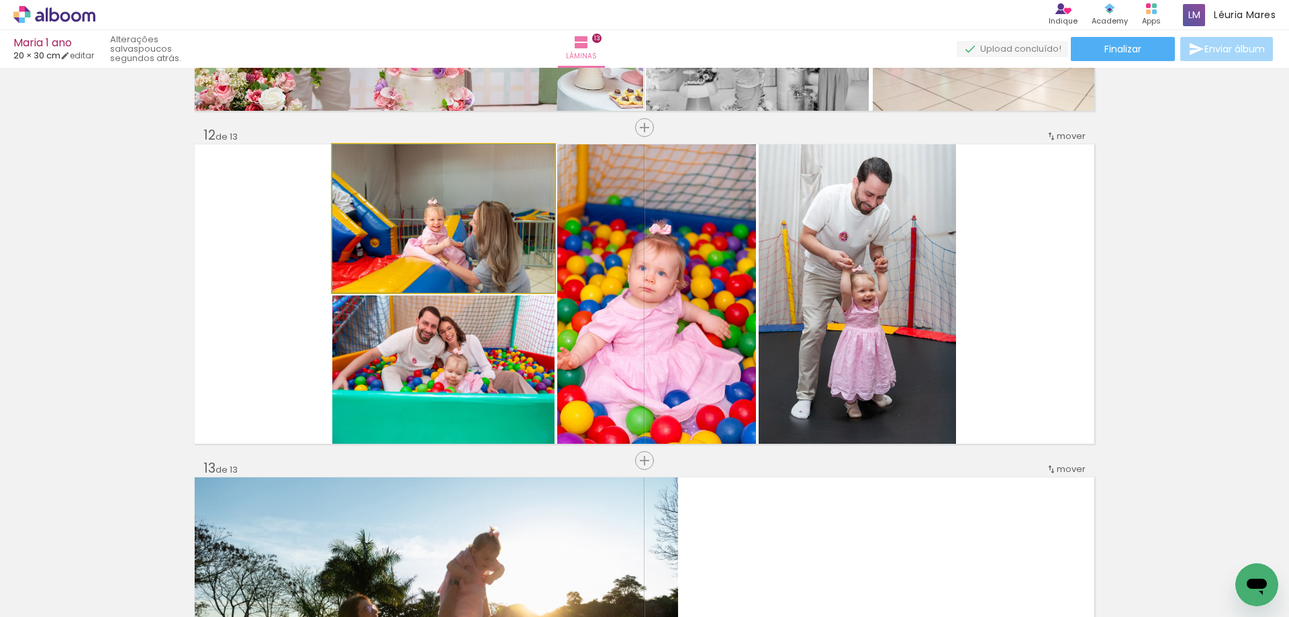
drag, startPoint x: 473, startPoint y: 242, endPoint x: 479, endPoint y: 240, distance: 7.0
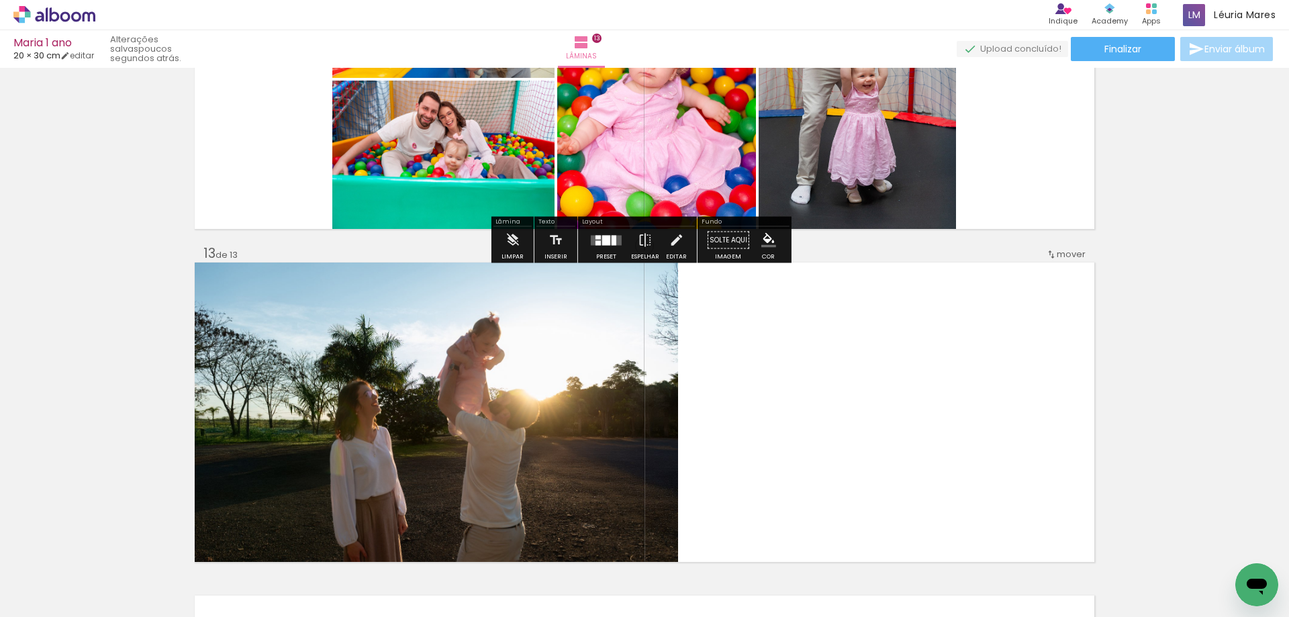
scroll to position [3893, 0]
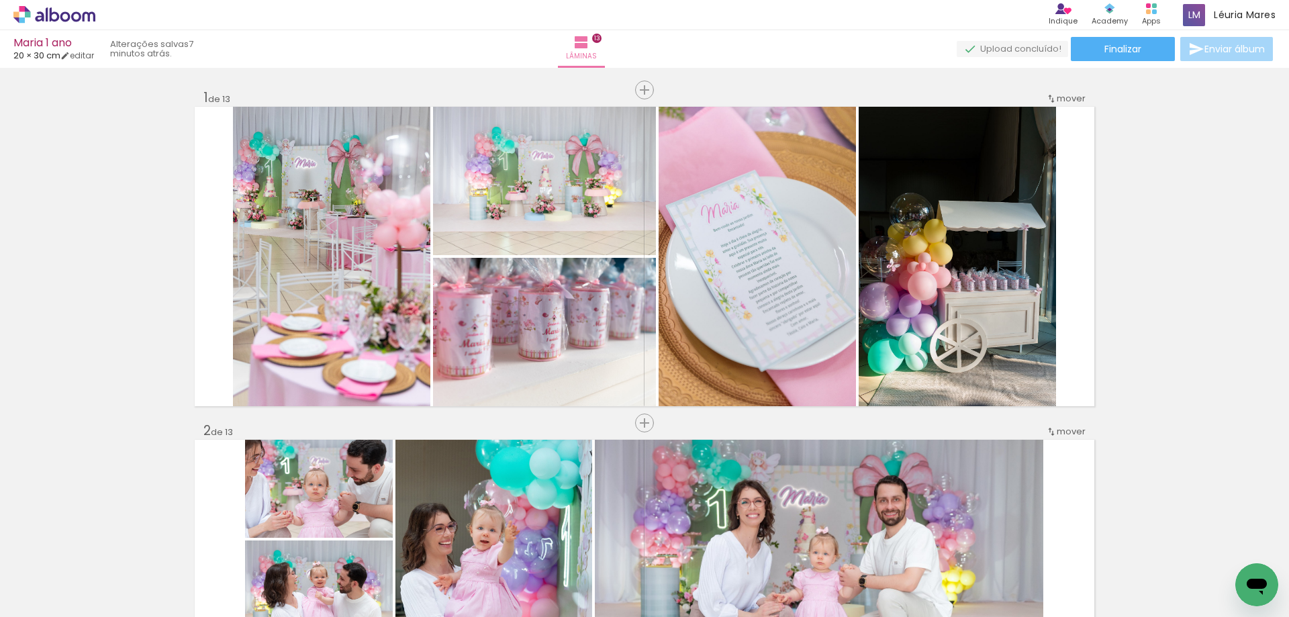
scroll to position [3893, 0]
